Goal: Task Accomplishment & Management: Complete application form

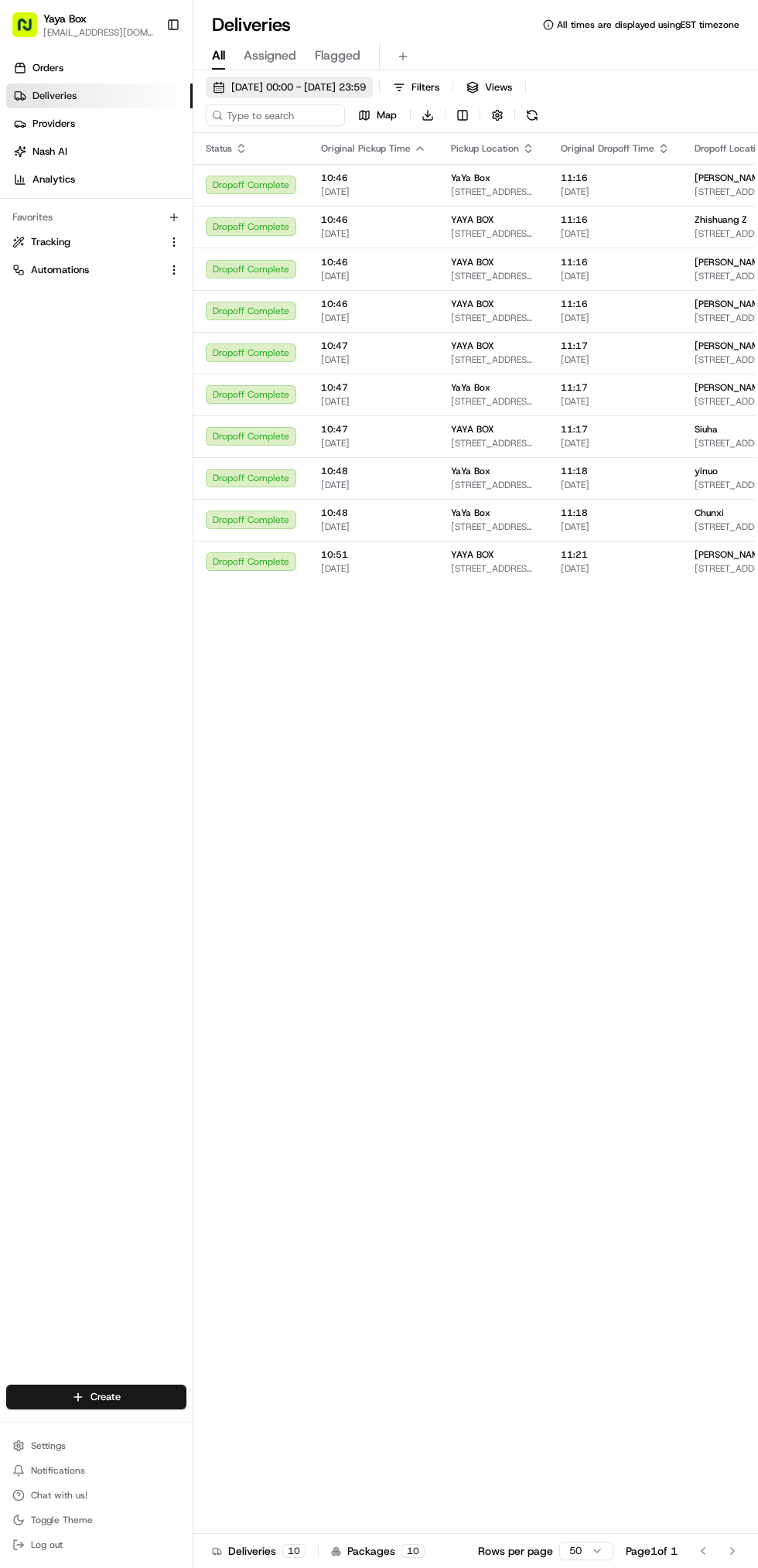
click at [334, 97] on button "[DATE] 00:00 - [DATE] 23:59" at bounding box center [289, 88] width 167 height 22
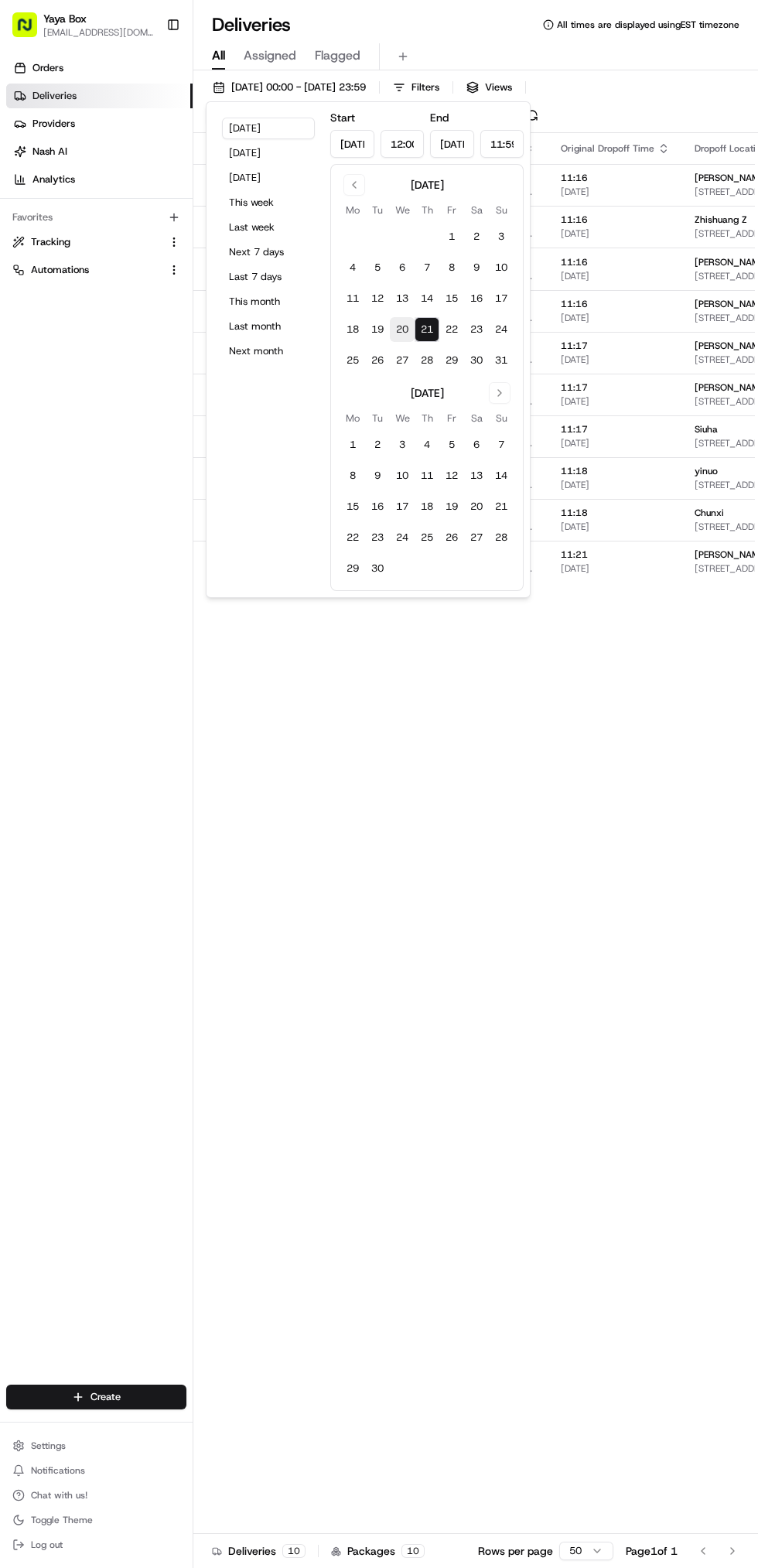
click at [402, 324] on button "20" at bounding box center [402, 330] width 25 height 25
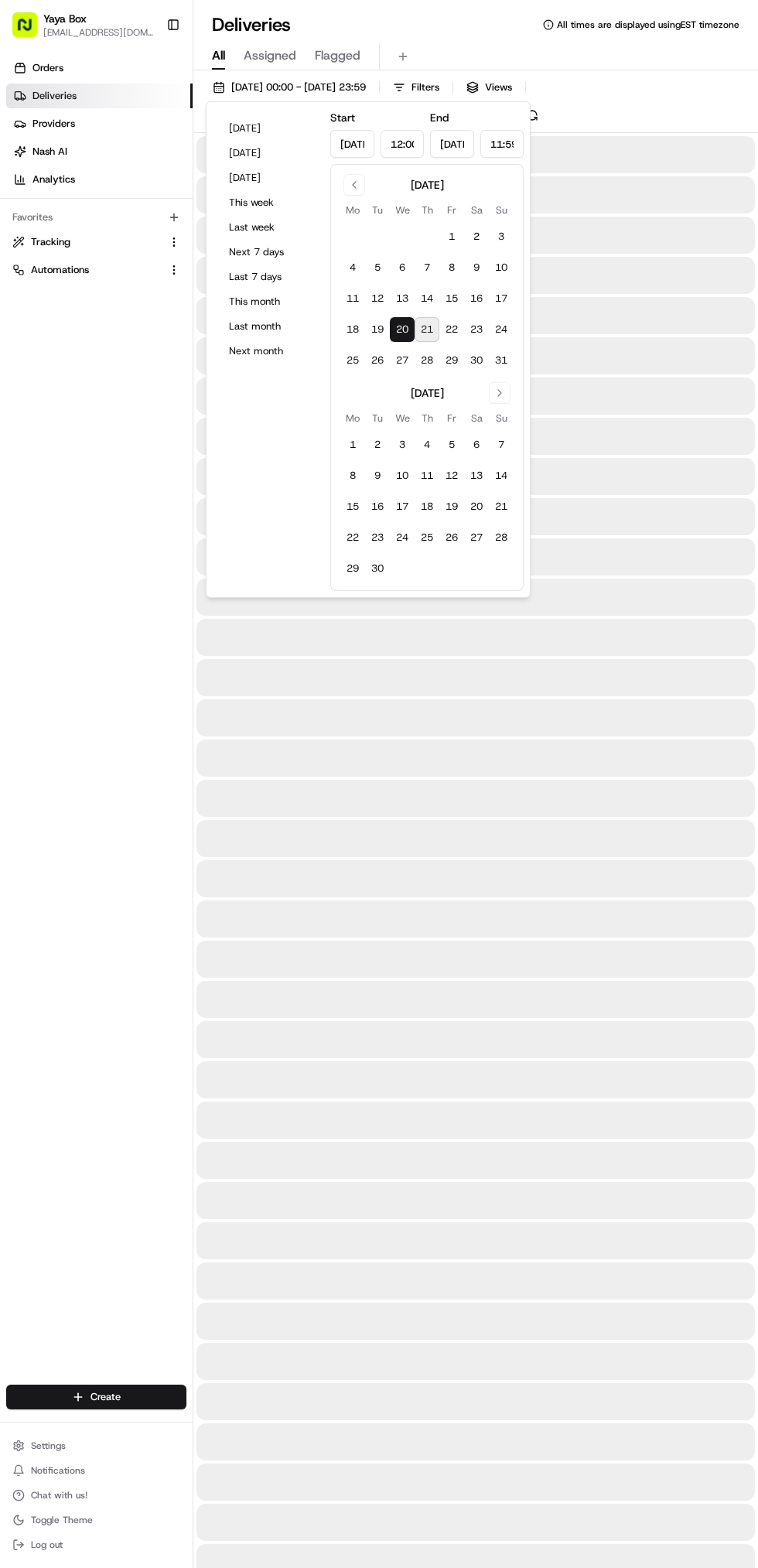
type input "[DATE]"
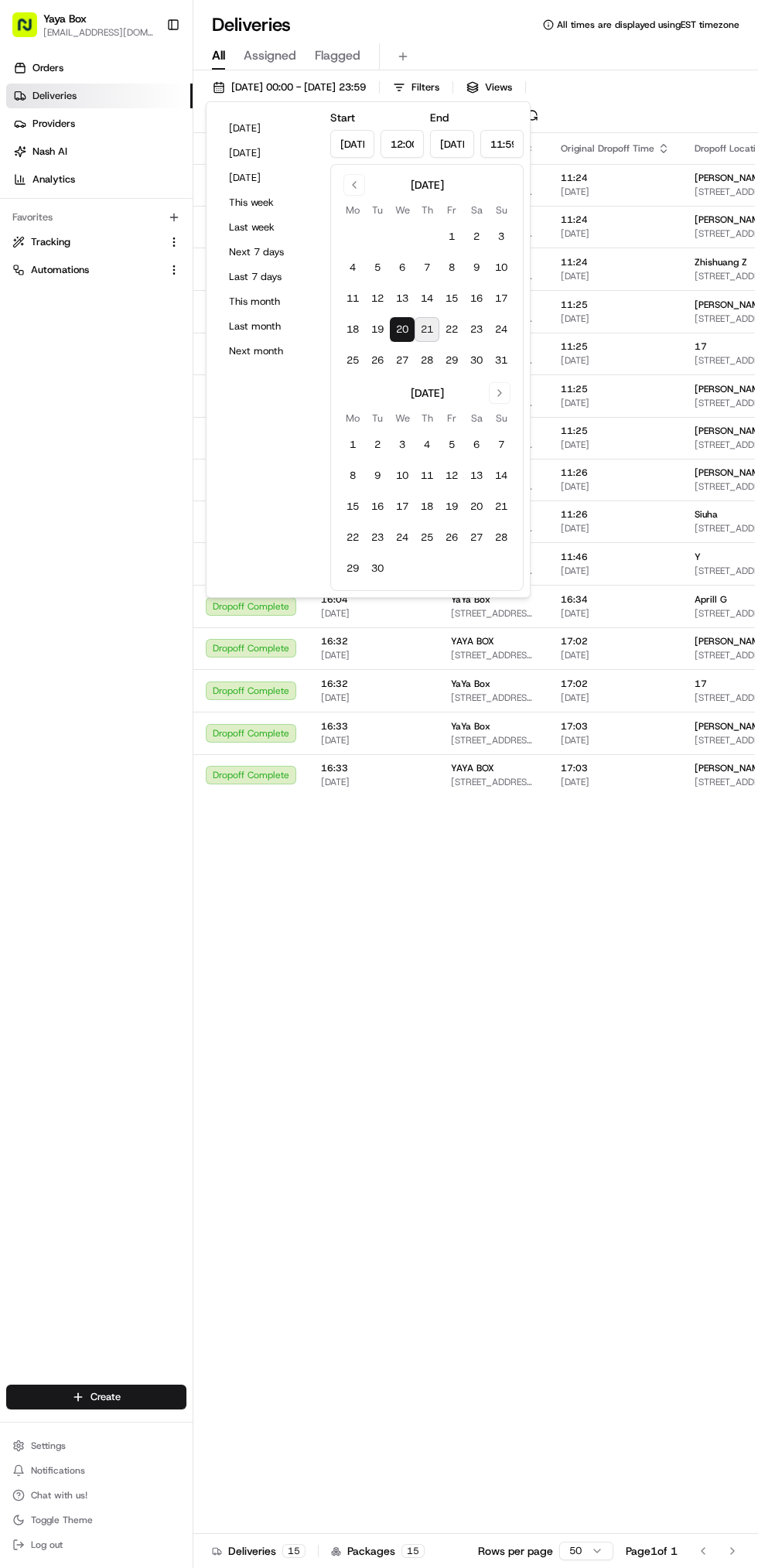
click at [113, 990] on div "Orders Deliveries Providers [PERSON_NAME] Analytics Favorites Tracking Automati…" at bounding box center [96, 721] width 192 height 1344
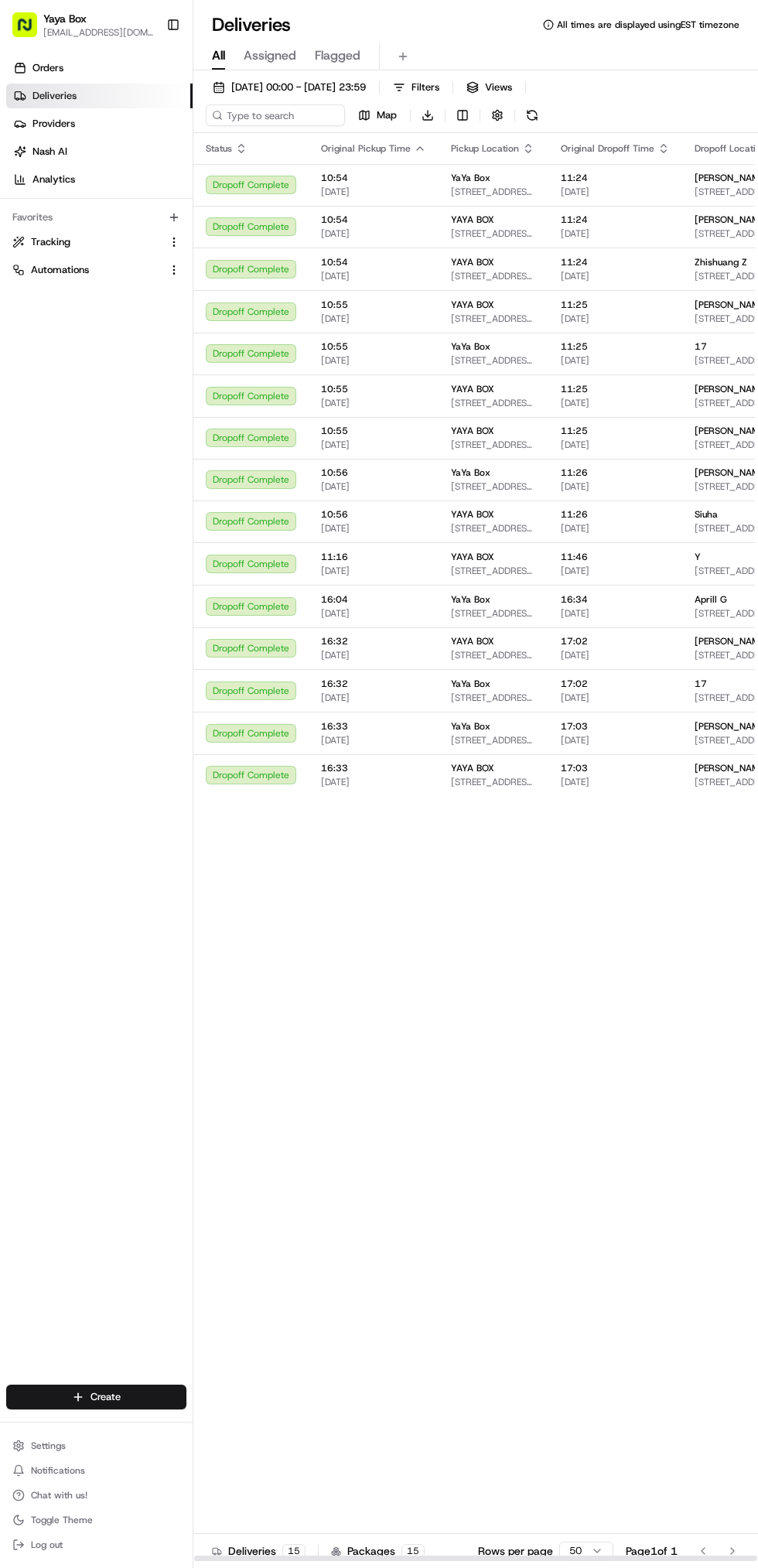
click at [586, 985] on div "Status Original Pickup Time Pickup Location Original Dropoff Time Dropoff Locat…" at bounding box center [583, 847] width 781 height 1429
click at [728, 604] on div "Aprill G" at bounding box center [738, 600] width 88 height 13
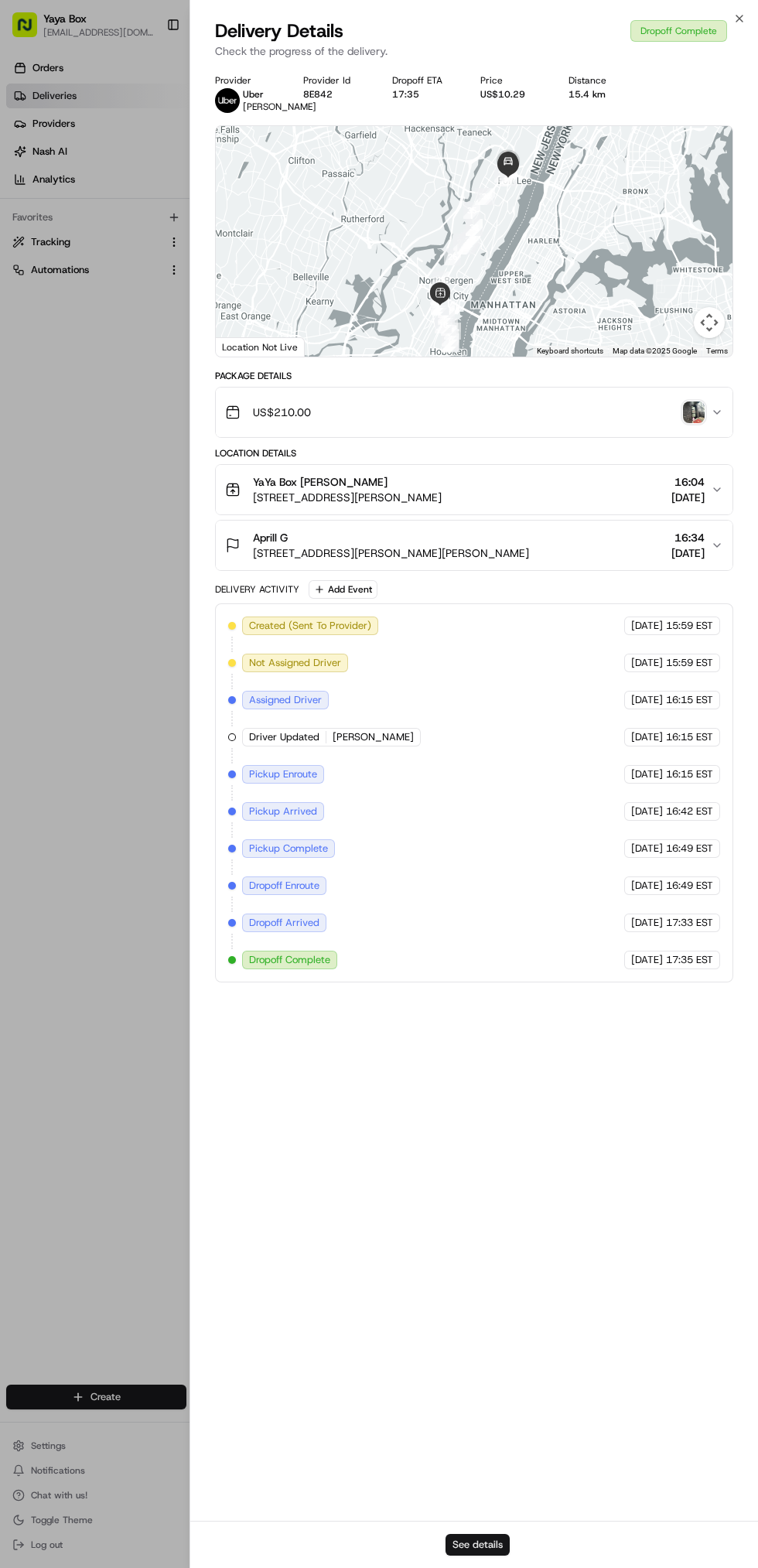
click at [499, 1537] on button "See details" at bounding box center [477, 1545] width 64 height 22
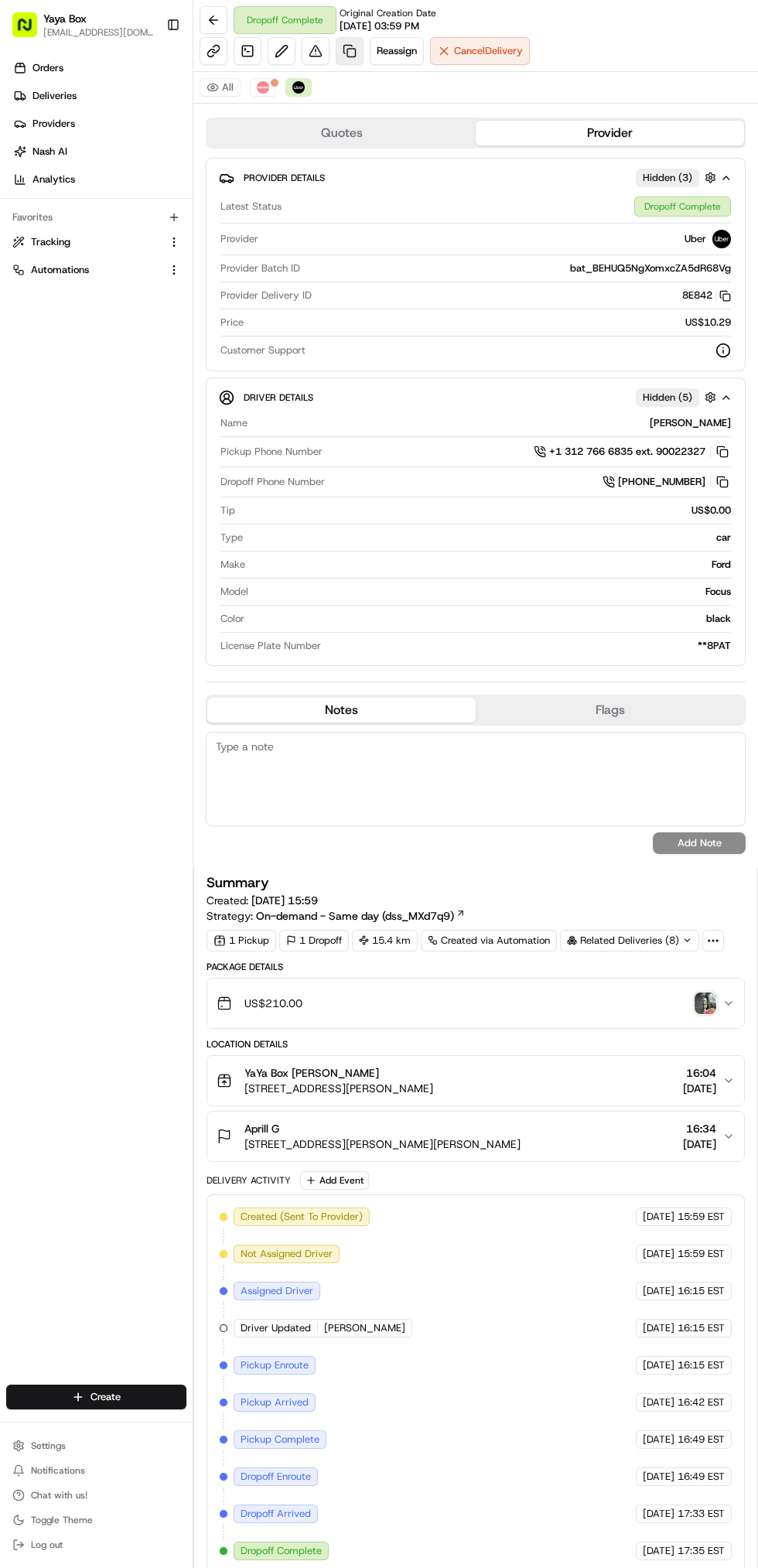
click at [352, 58] on link at bounding box center [349, 51] width 28 height 28
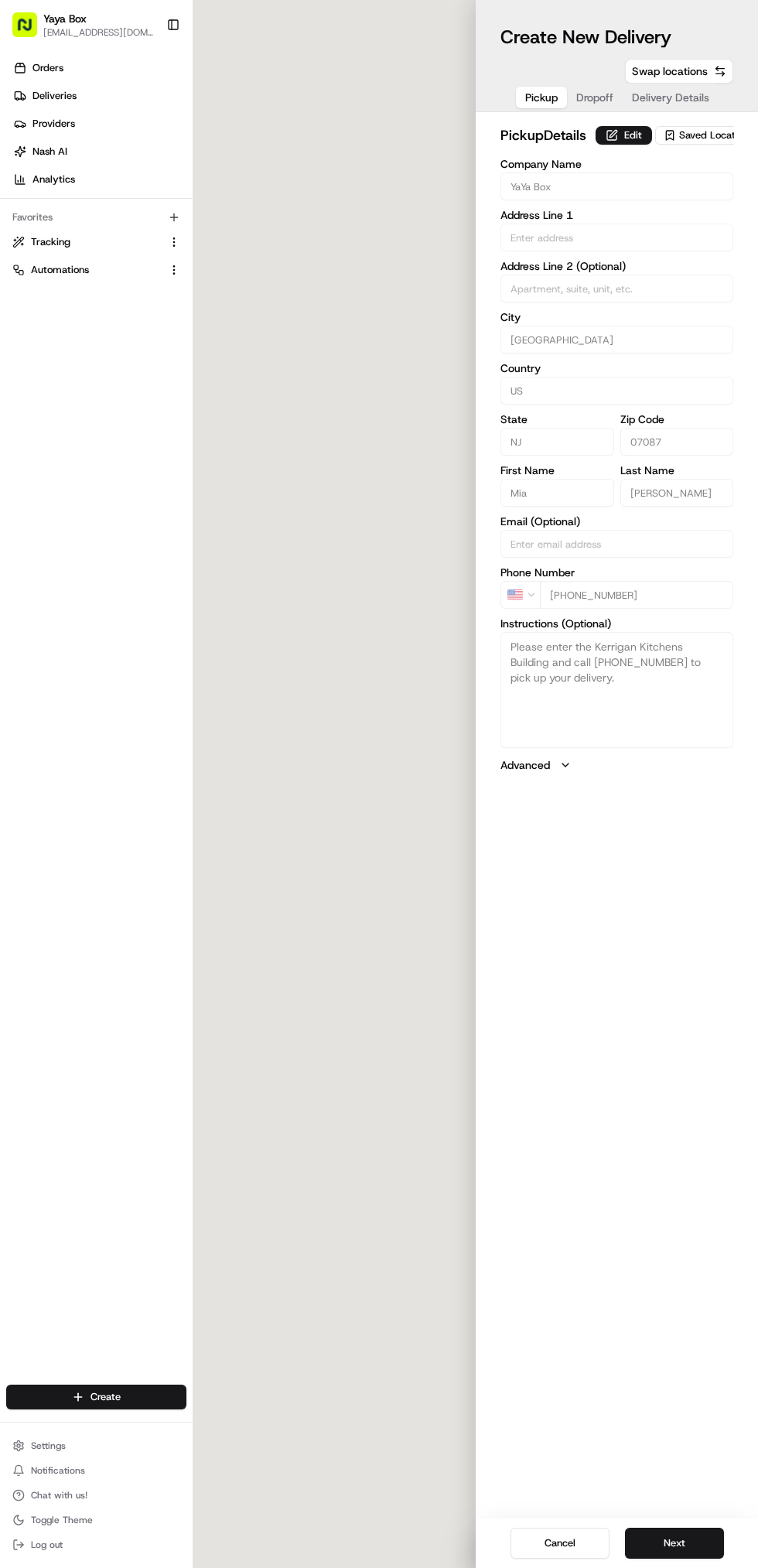
type input "2100 Kerrigan Ave"
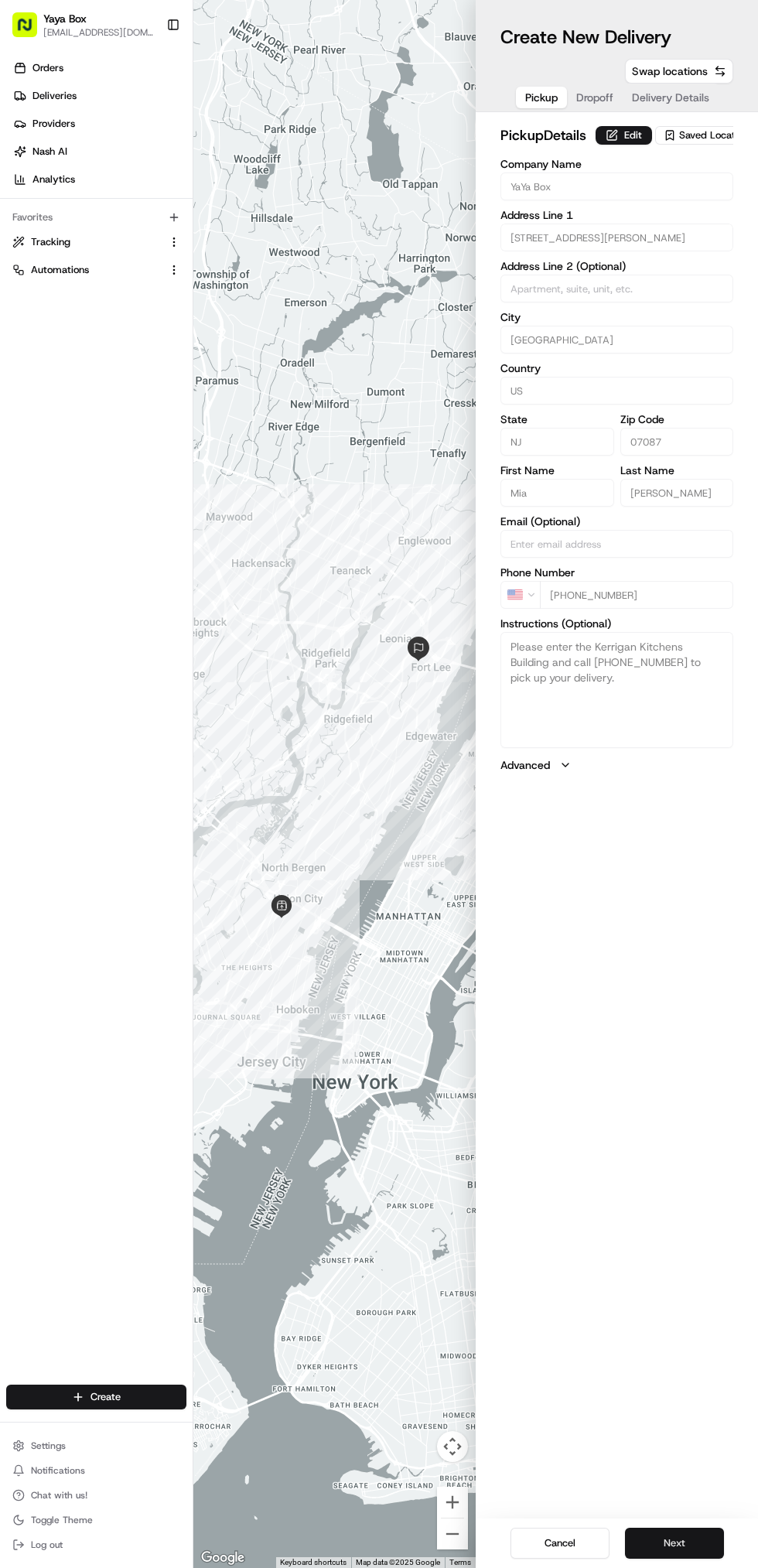
click at [703, 1537] on button "Next" at bounding box center [674, 1543] width 99 height 31
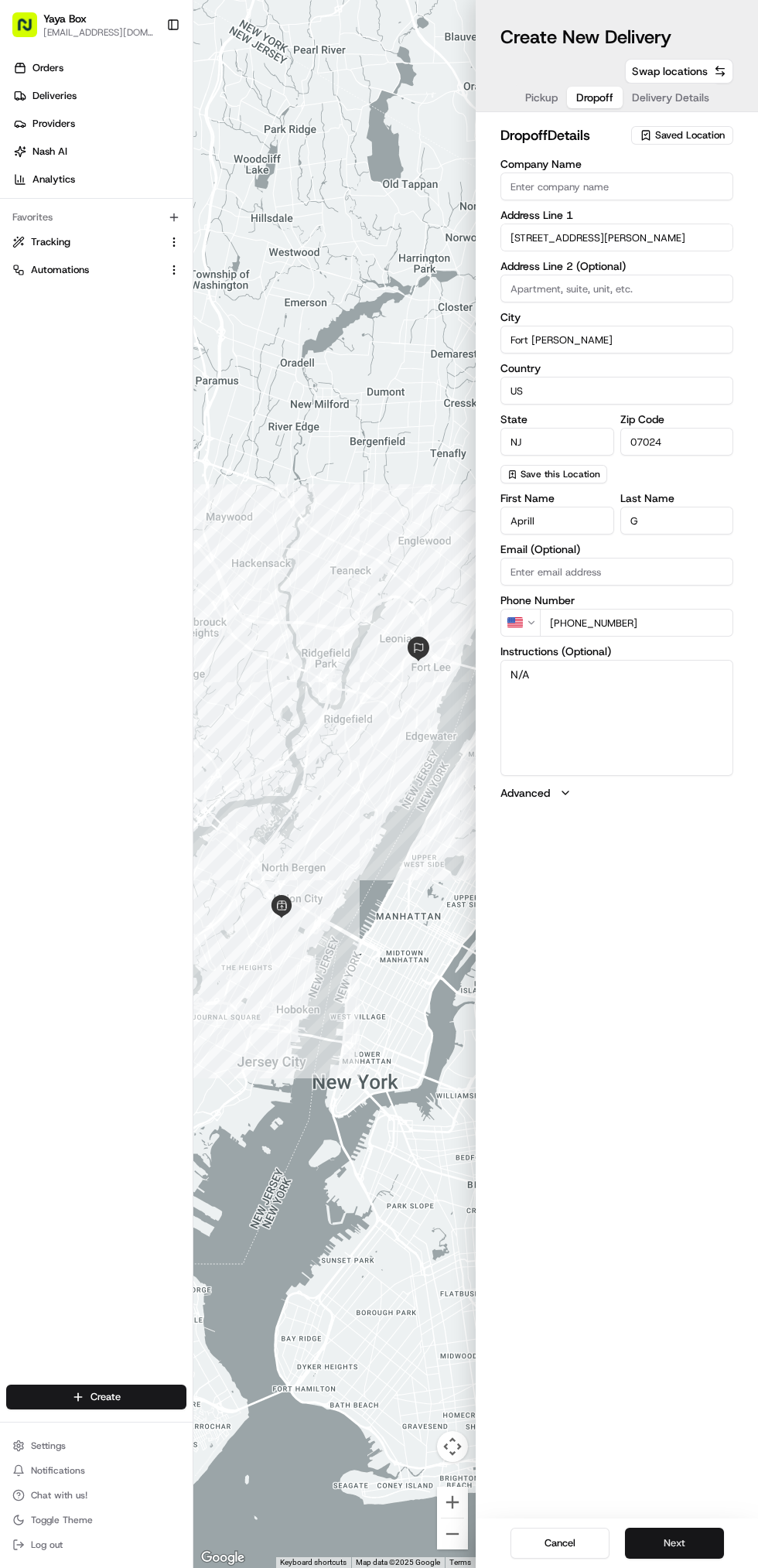
click at [691, 1534] on button "Next" at bounding box center [674, 1543] width 99 height 31
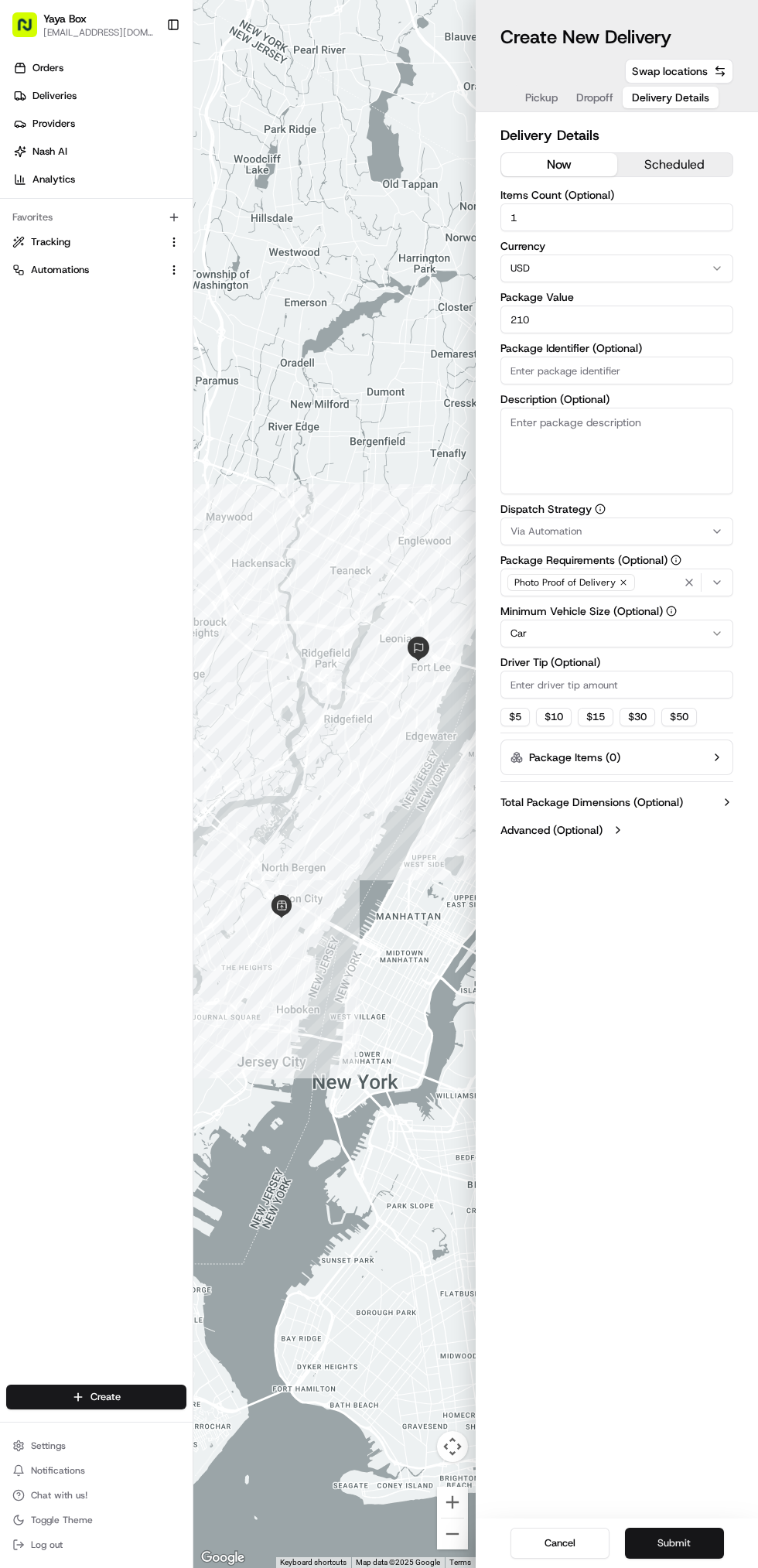
click at [706, 1543] on button "Submit" at bounding box center [674, 1543] width 99 height 31
